Goal: Task Accomplishment & Management: Manage account settings

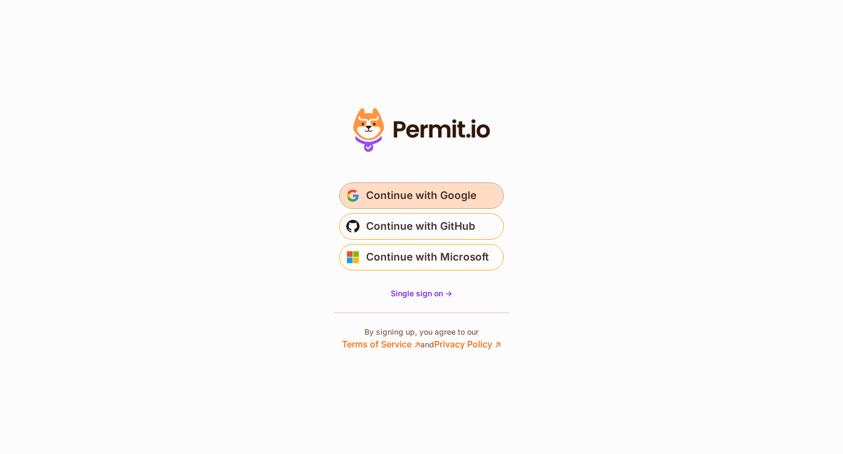
click at [404, 196] on span "Continue with Google" at bounding box center [421, 196] width 110 height 18
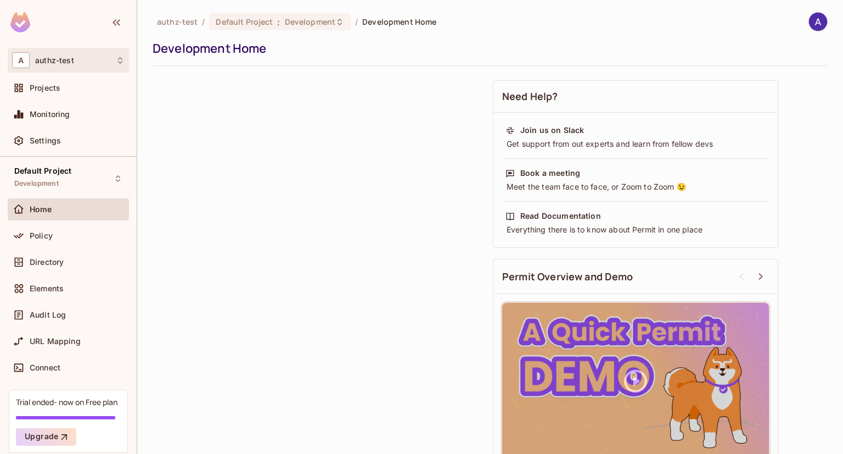
click at [88, 58] on div "A authz-test" at bounding box center [68, 60] width 113 height 16
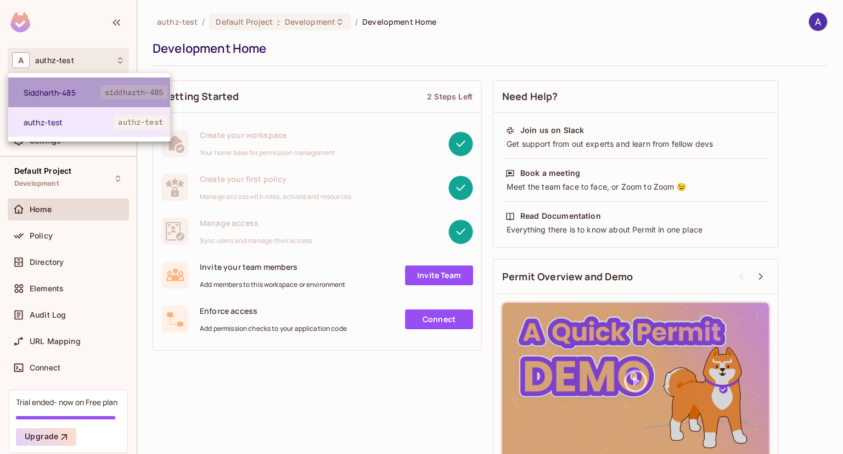
click at [61, 92] on span "Siddharth-485" at bounding box center [62, 92] width 77 height 10
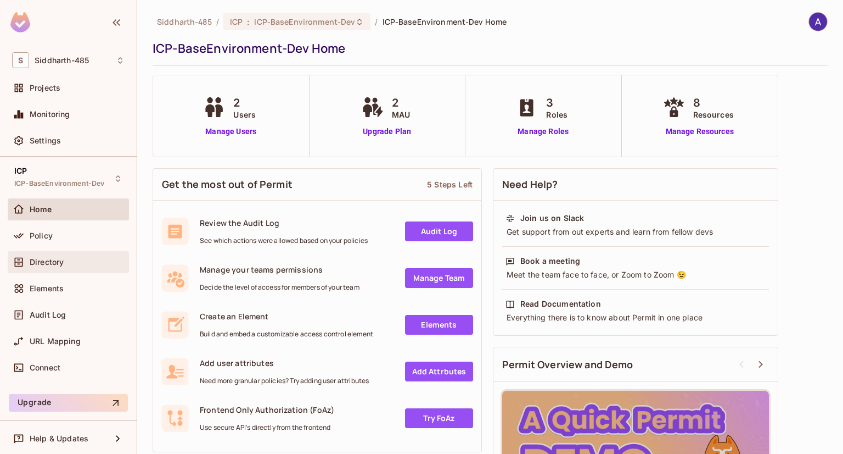
click at [46, 255] on div "Directory" at bounding box center [68, 261] width 113 height 13
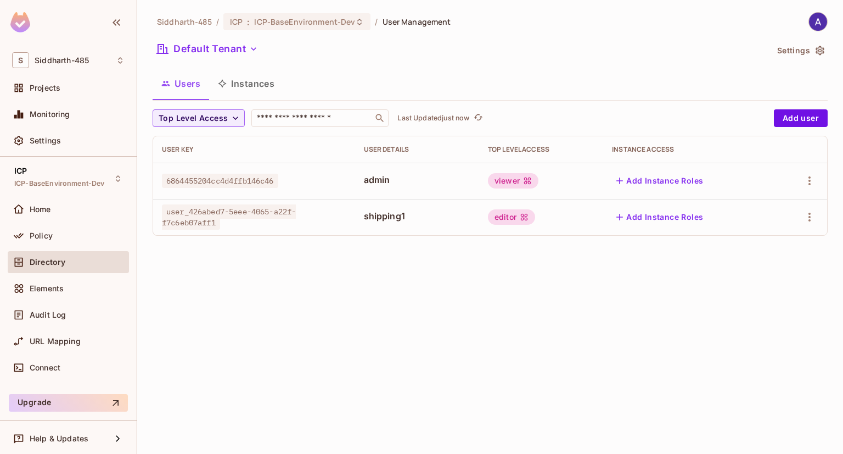
click at [710, 281] on div "Siddharth-485 / ICP : ICP-BaseEnvironment-Dev / User Management Default Tenant …" at bounding box center [490, 227] width 706 height 454
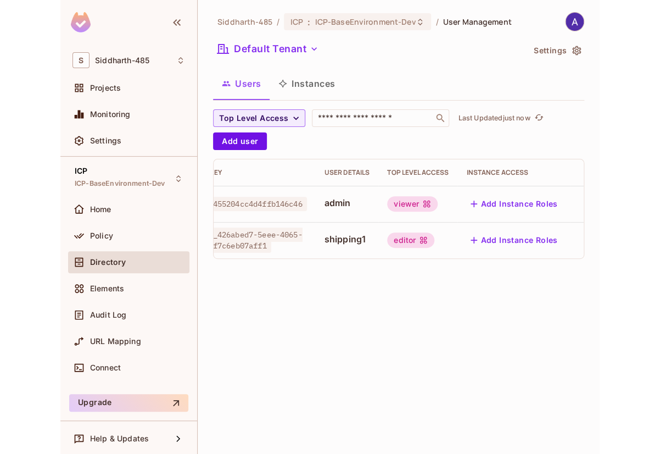
scroll to position [0, 32]
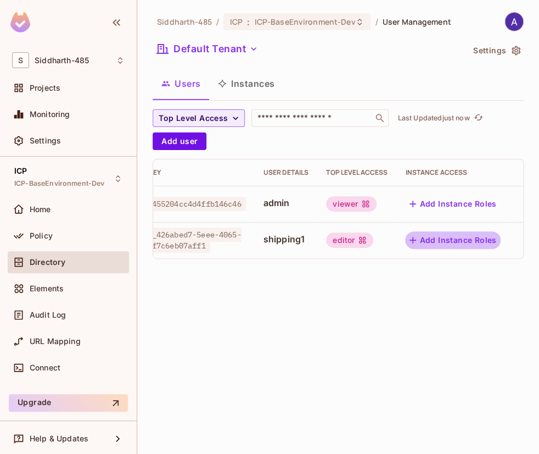
click at [428, 237] on button "Add Instance Roles" at bounding box center [453, 240] width 96 height 18
click at [429, 233] on button "Add Instance Roles" at bounding box center [453, 240] width 96 height 18
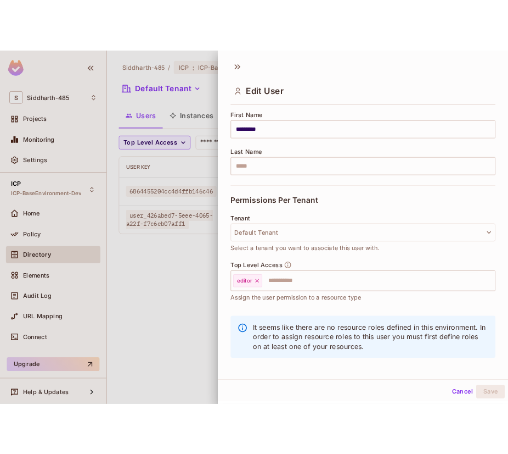
scroll to position [140, 0]
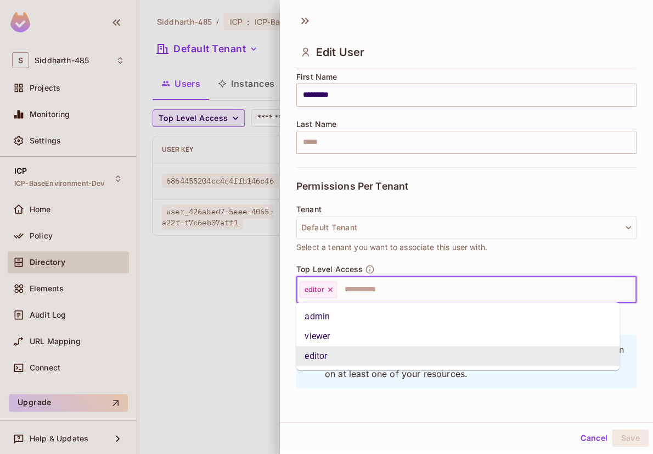
click at [443, 282] on input "text" at bounding box center [476, 289] width 277 height 22
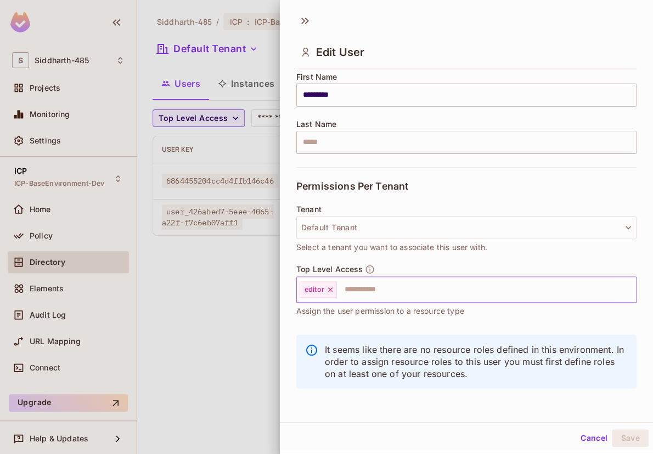
click at [359, 293] on input "text" at bounding box center [476, 289] width 277 height 22
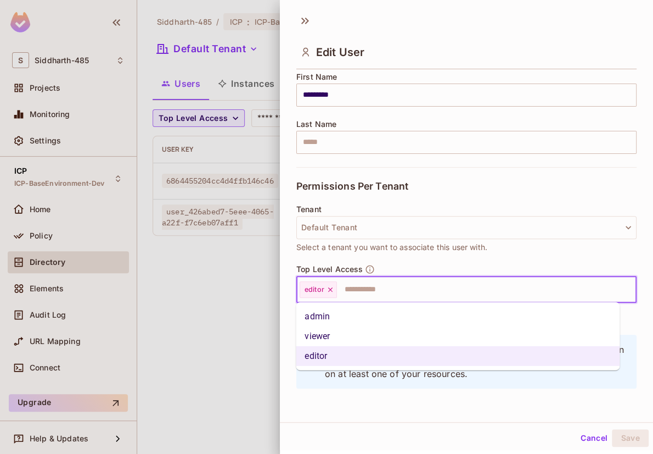
click at [340, 335] on li "viewer" at bounding box center [458, 336] width 324 height 20
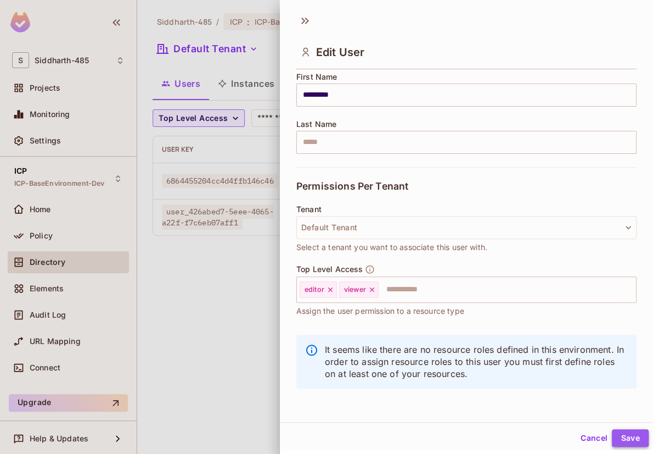
click at [617, 435] on button "Save" at bounding box center [630, 438] width 37 height 18
